Goal: Transaction & Acquisition: Purchase product/service

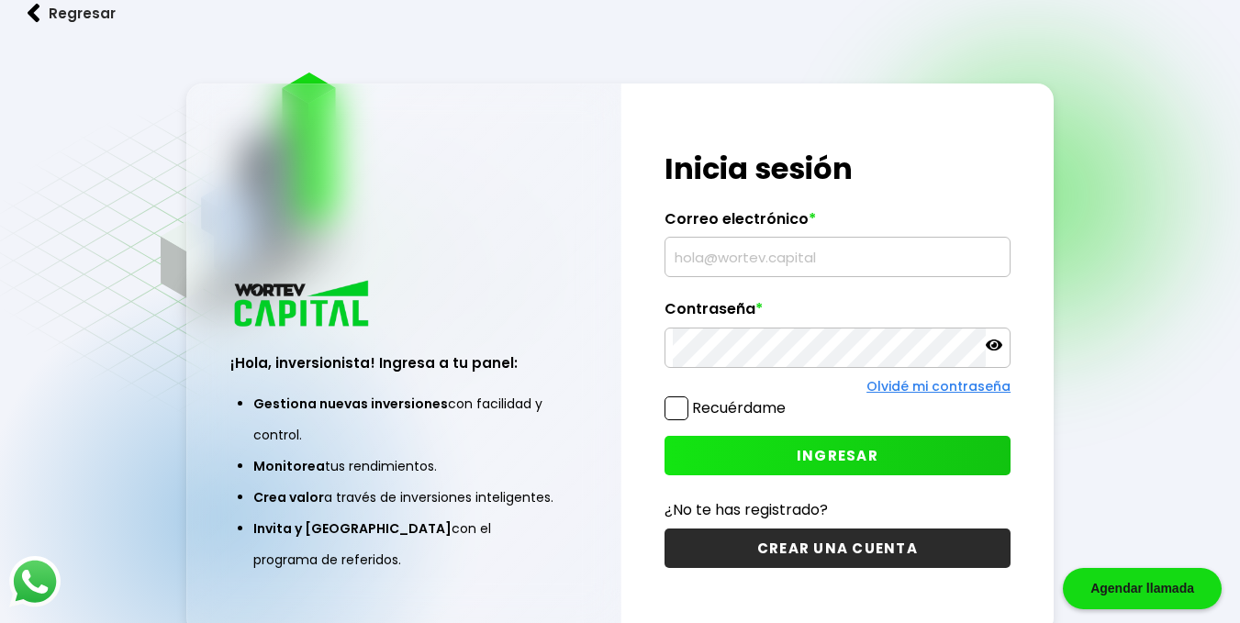
type input "[EMAIL_ADDRESS][DOMAIN_NAME]"
click at [676, 414] on span at bounding box center [677, 409] width 24 height 24
click at [789, 399] on input "Recuérdame" at bounding box center [789, 399] width 0 height 0
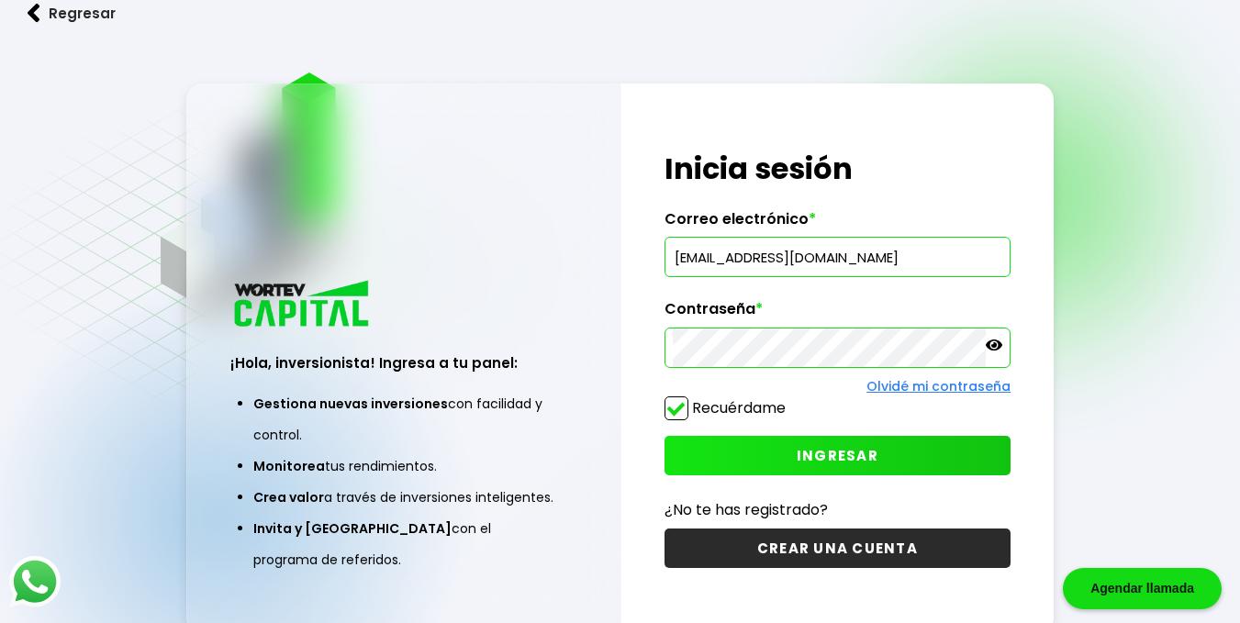
click at [873, 464] on span "INGRESAR" at bounding box center [838, 455] width 82 height 19
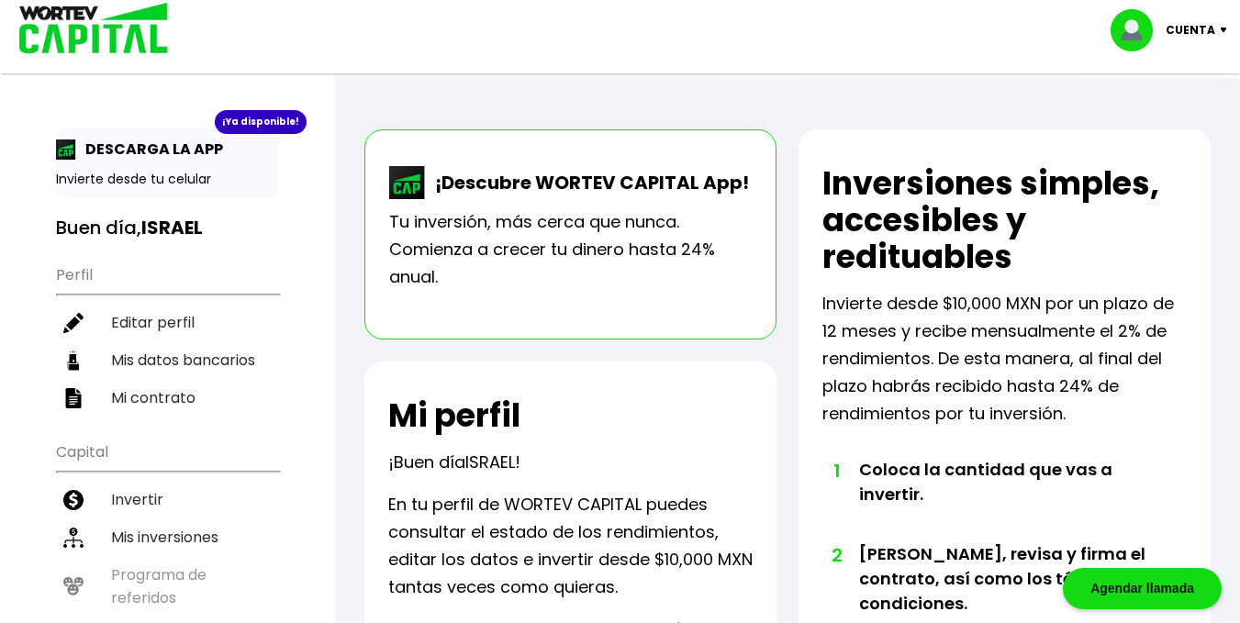
click at [254, 125] on div "¡Ya disponible!" at bounding box center [261, 122] width 92 height 24
click at [188, 148] on p "DESCARGA LA APP" at bounding box center [149, 149] width 147 height 23
click at [176, 182] on p "Invierte desde tu celular" at bounding box center [167, 179] width 223 height 19
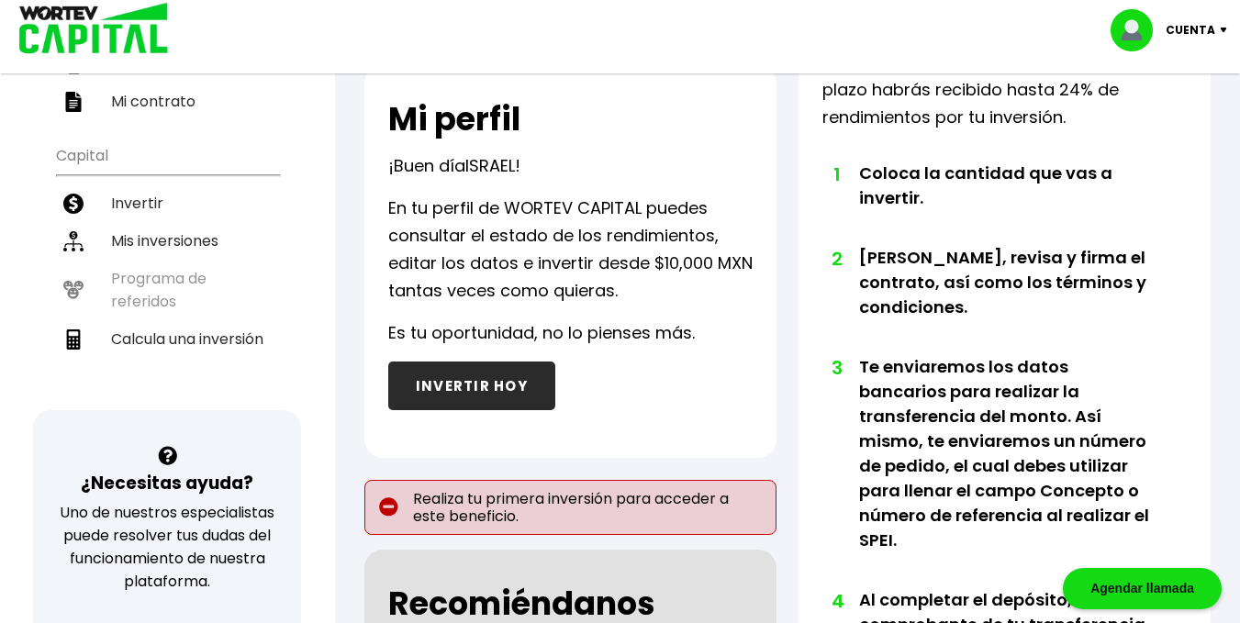
scroll to position [275, 0]
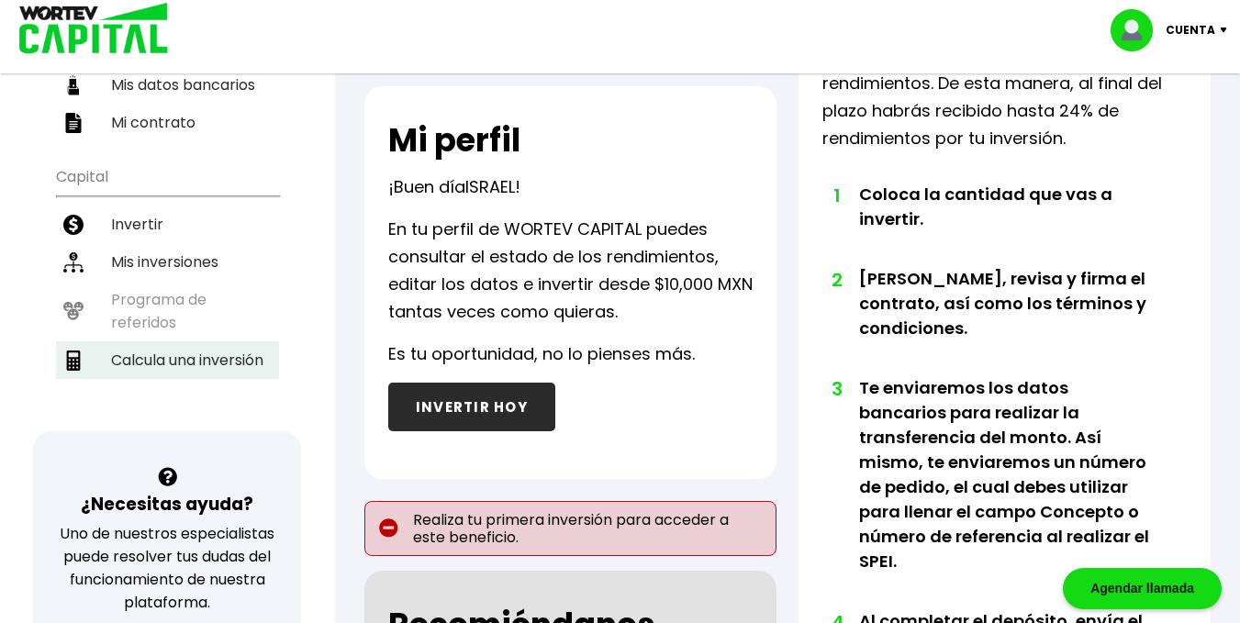
click at [205, 361] on li "Calcula una inversión" at bounding box center [167, 360] width 223 height 38
select select "1"
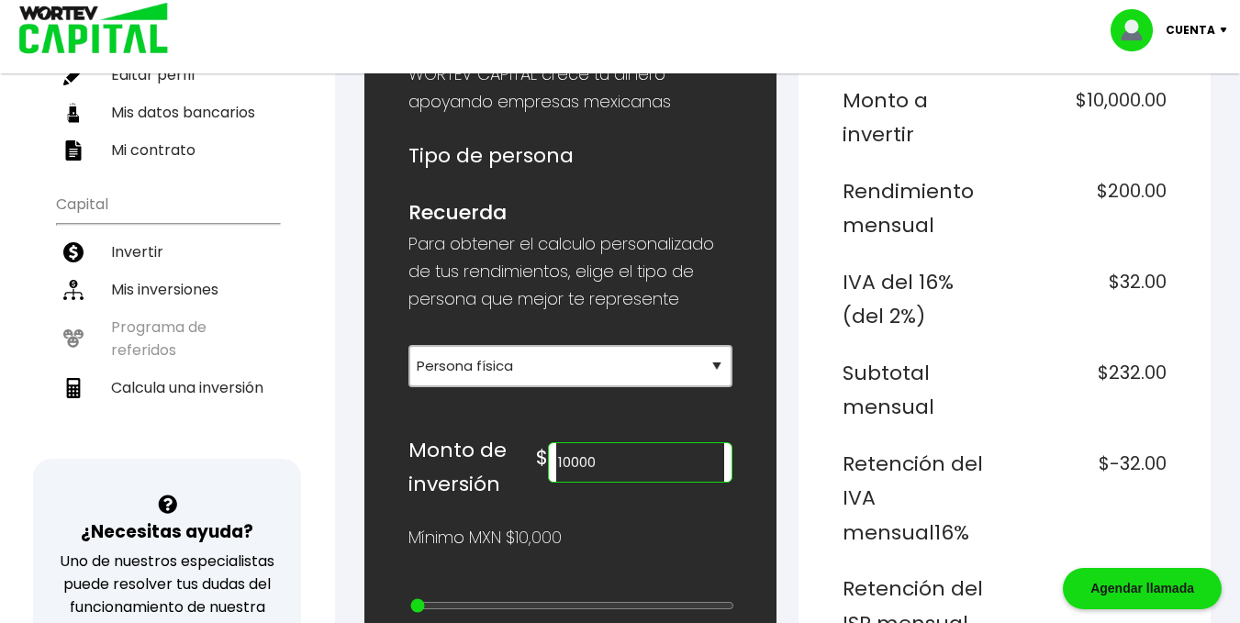
scroll to position [275, 0]
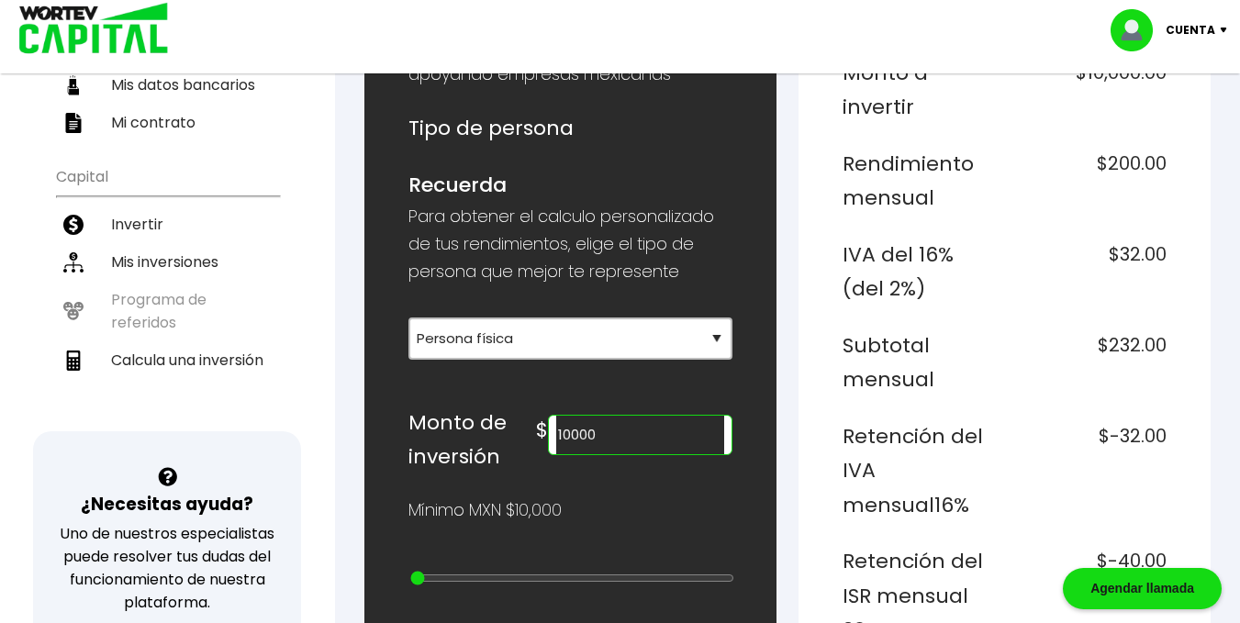
drag, startPoint x: 630, startPoint y: 439, endPoint x: 516, endPoint y: 430, distance: 114.2
click at [516, 430] on div "Monto de inversión $ 10000" at bounding box center [570, 440] width 324 height 69
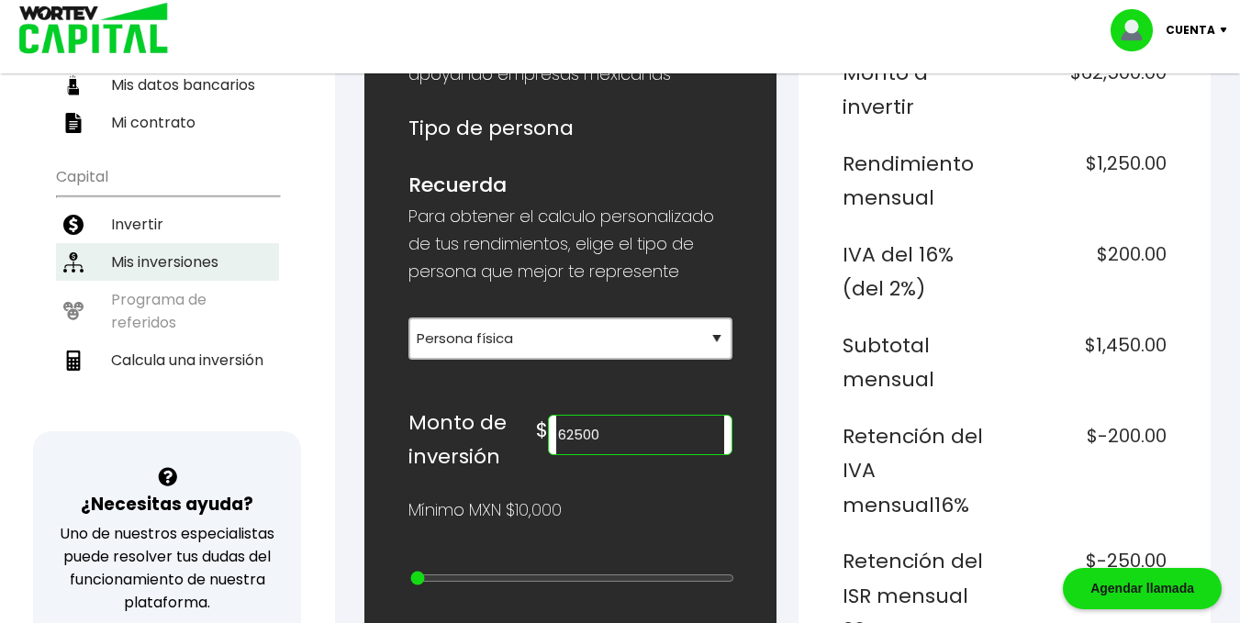
type input "62500"
click at [141, 260] on li "Mis inversiones" at bounding box center [167, 262] width 223 height 38
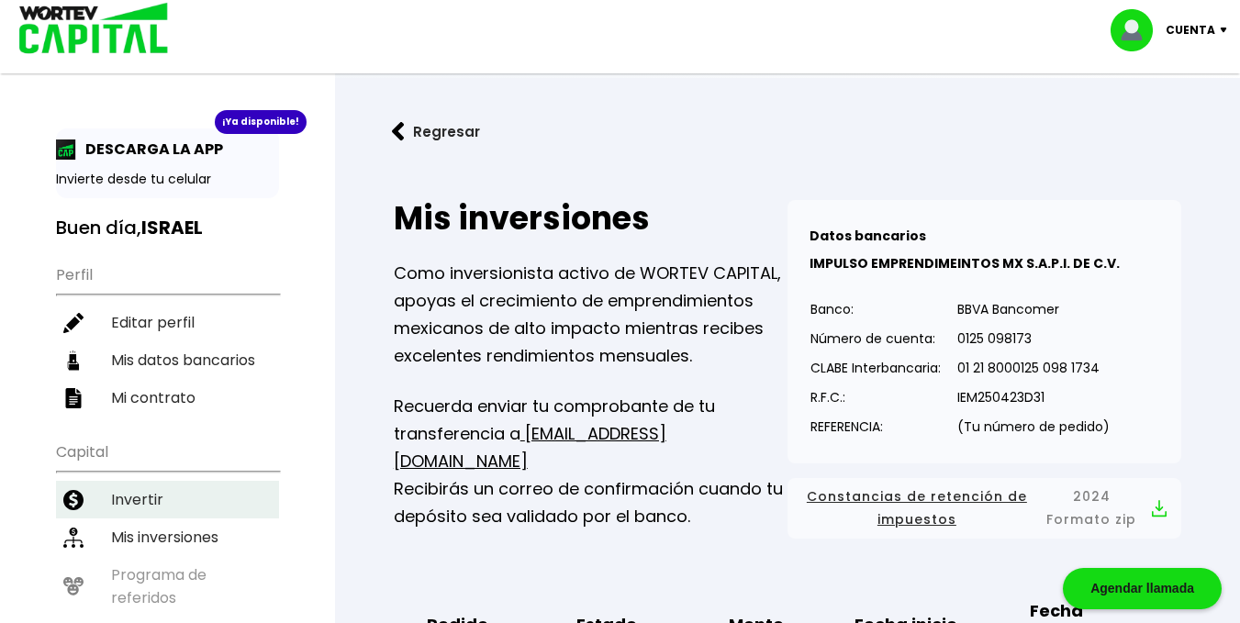
click at [149, 493] on li "Invertir" at bounding box center [167, 500] width 223 height 38
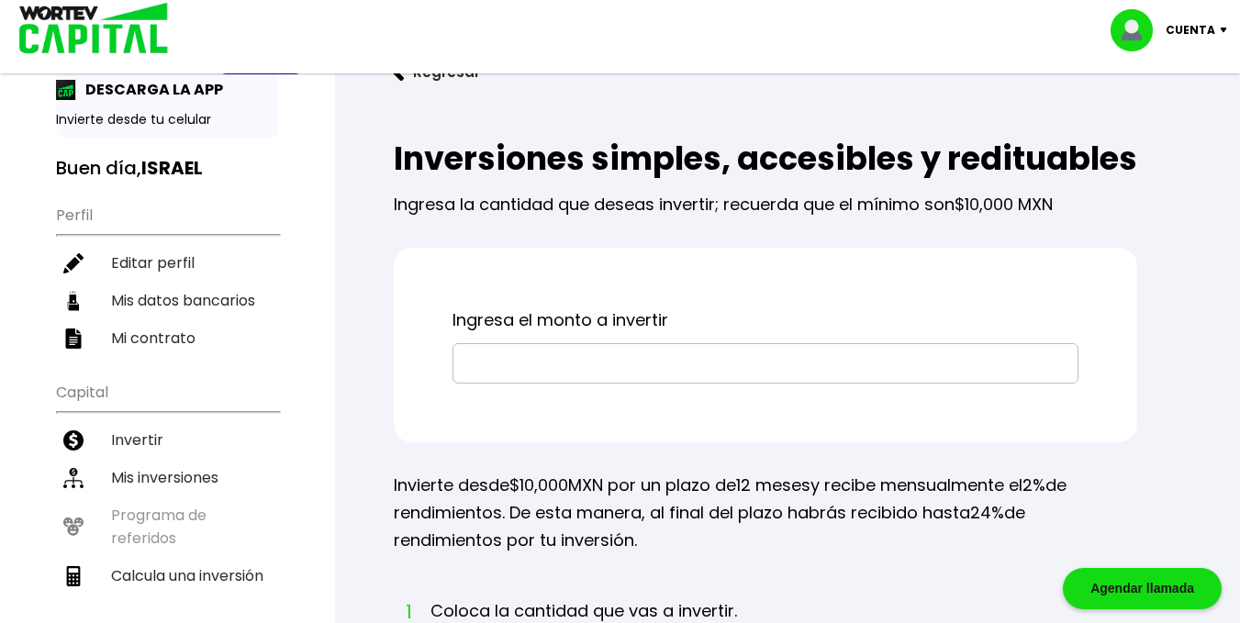
scroll to position [92, 0]
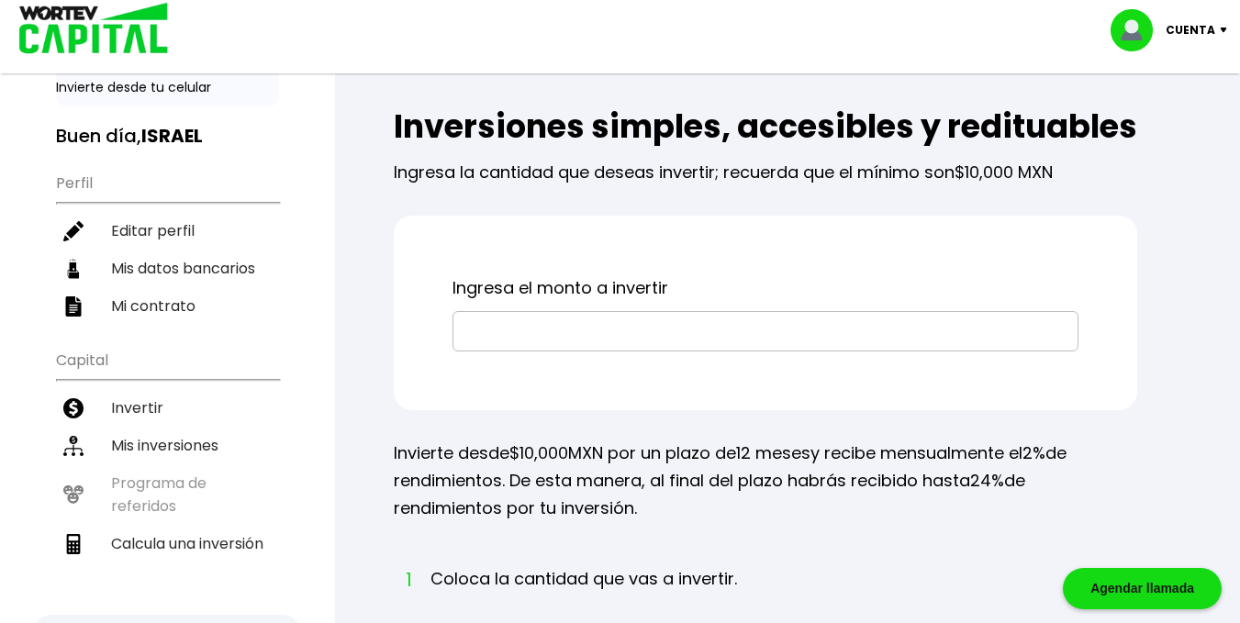
click at [539, 351] on input "text" at bounding box center [765, 331] width 609 height 39
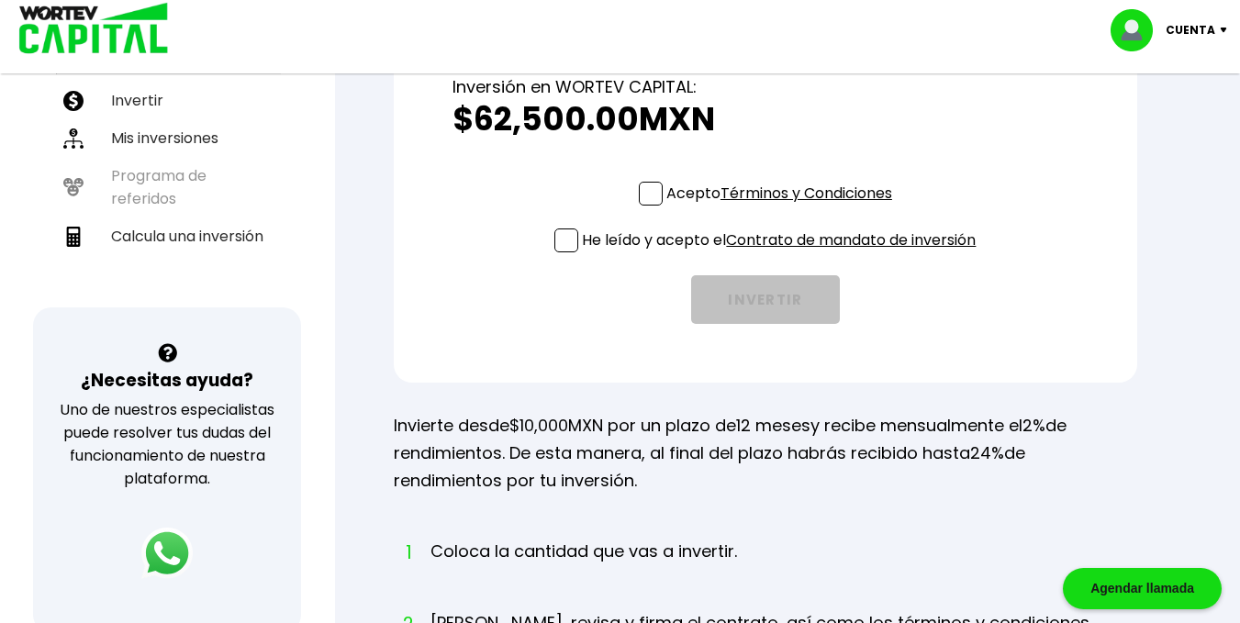
scroll to position [249, 0]
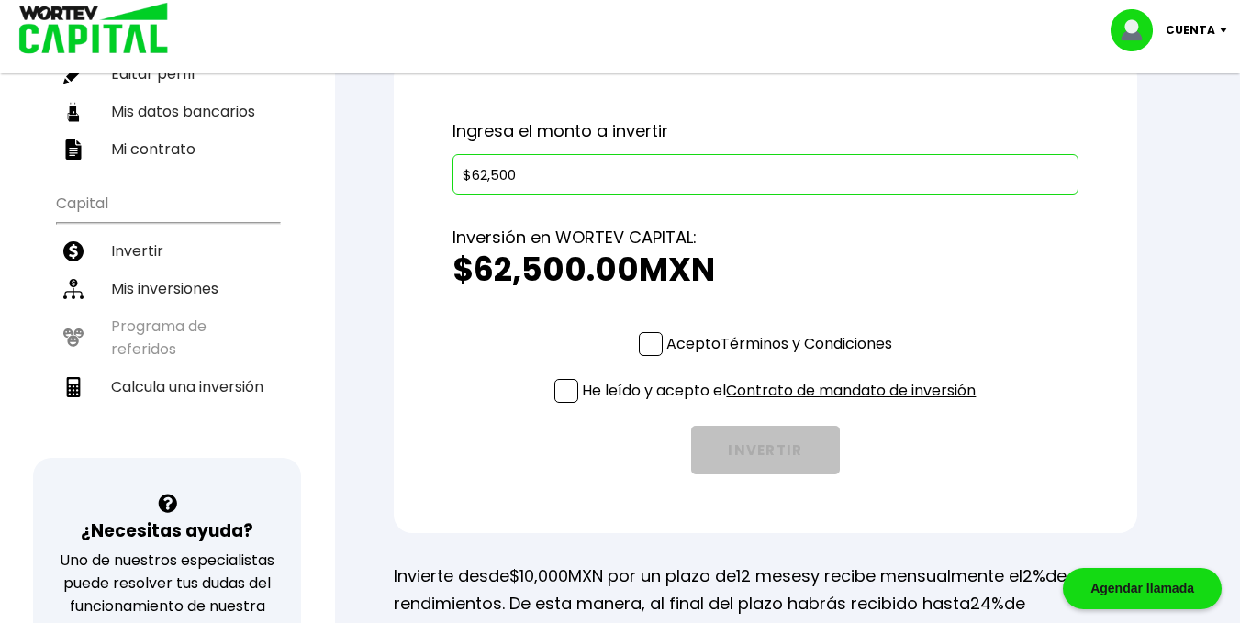
type input "$62,500"
click at [1189, 21] on p "Cuenta" at bounding box center [1191, 31] width 50 height 28
click at [1157, 112] on li "Cerrar sesión" at bounding box center [1171, 123] width 147 height 38
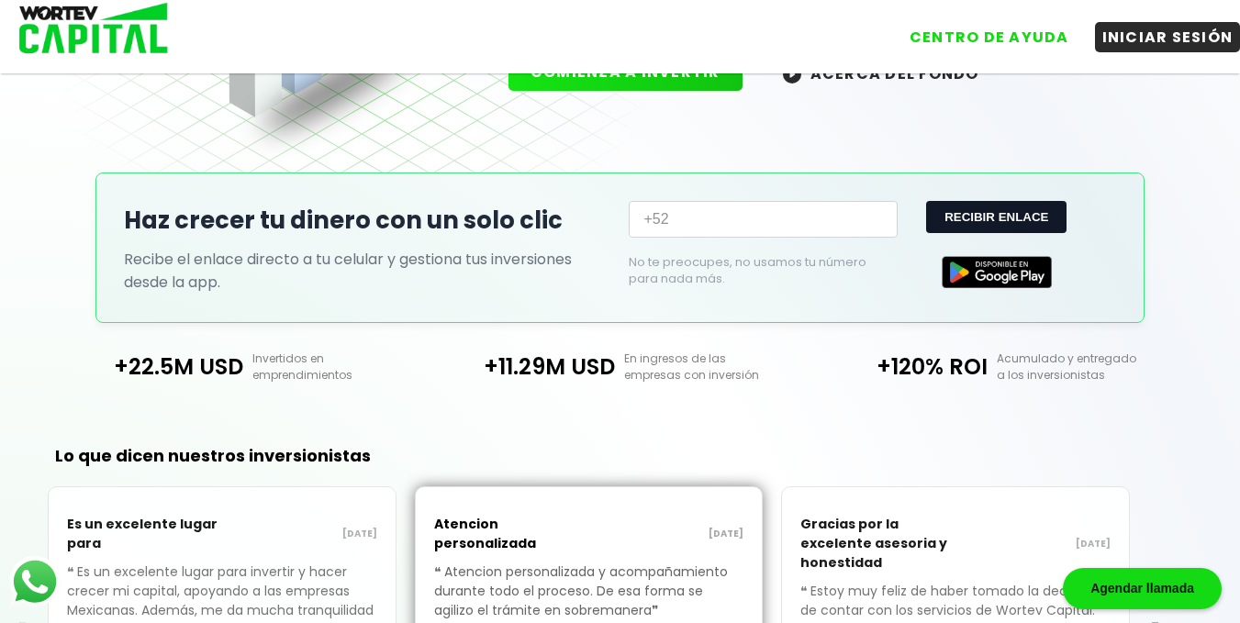
scroll to position [263, 0]
